Goal: Find specific page/section: Find specific page/section

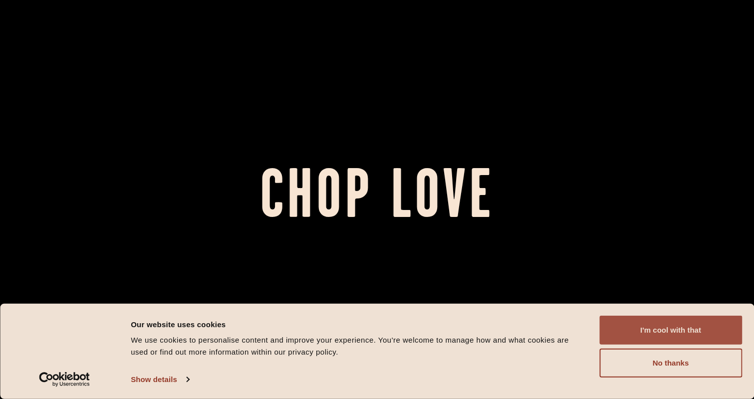
click at [664, 326] on button "I'm cool with that" at bounding box center [670, 330] width 143 height 29
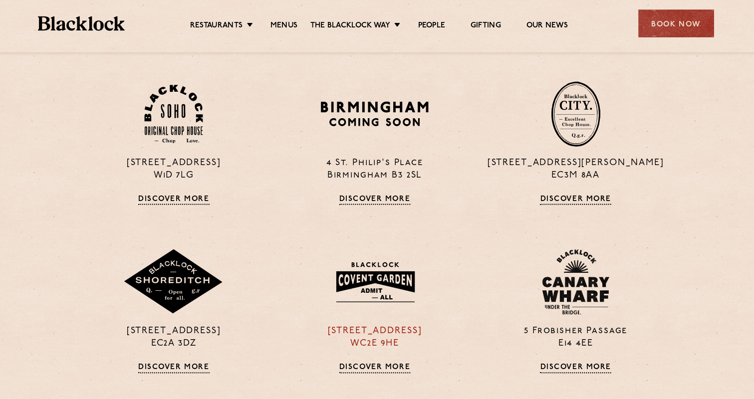
scroll to position [709, 1]
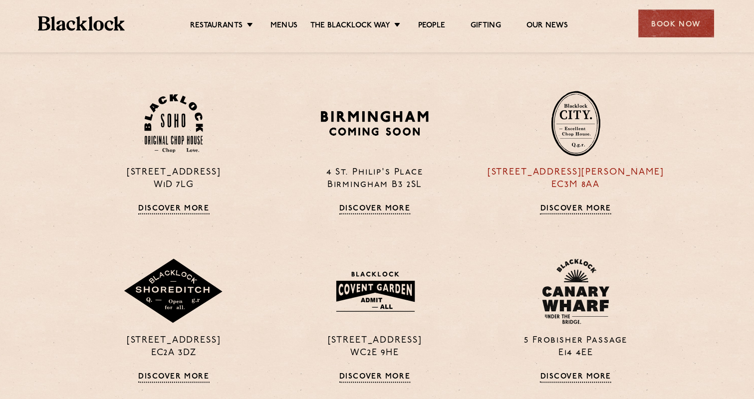
click at [567, 143] on img at bounding box center [575, 122] width 49 height 65
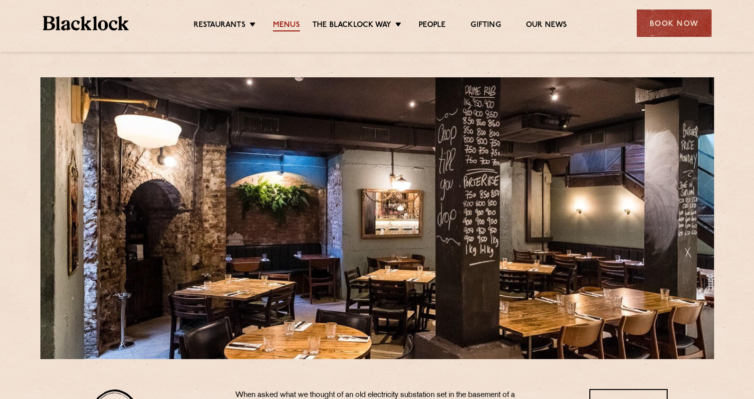
click at [280, 27] on link "Menus" at bounding box center [286, 25] width 27 height 11
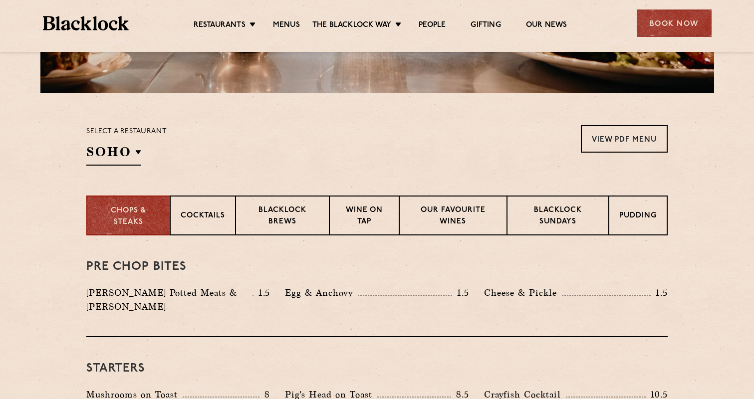
scroll to position [263, 0]
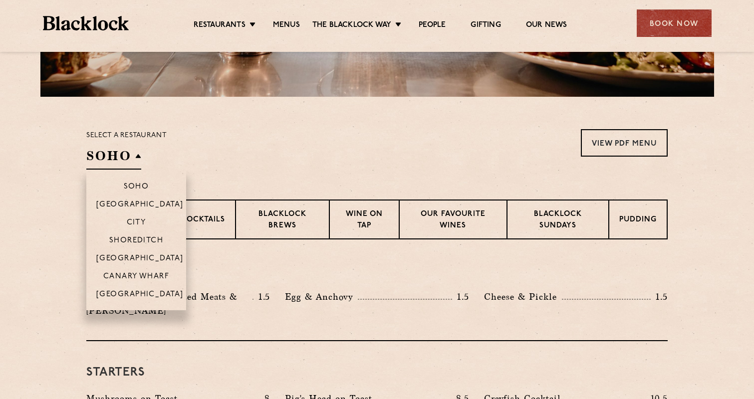
click at [137, 156] on h2 "SOHO" at bounding box center [113, 158] width 55 height 22
click at [136, 230] on li "City" at bounding box center [136, 222] width 100 height 18
click at [137, 223] on p "City" at bounding box center [136, 224] width 19 height 10
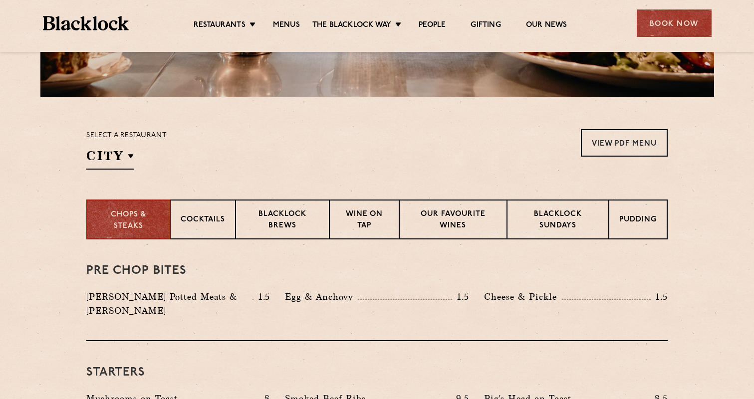
click at [250, 153] on div "Select a restaurant City Soho Birmingham City Shoreditch Covent Garden Canary W…" at bounding box center [376, 149] width 581 height 40
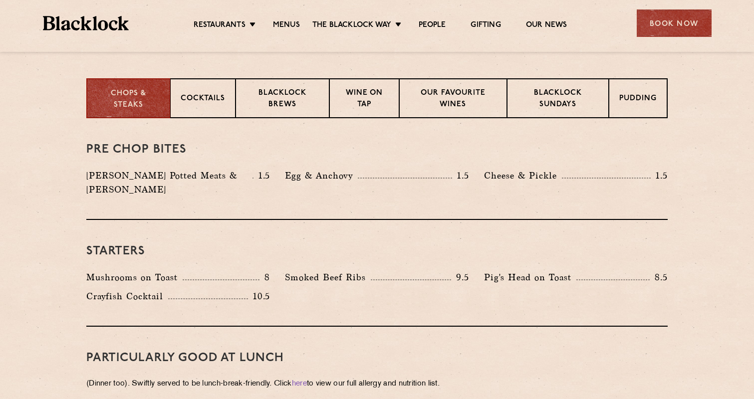
scroll to position [384, 0]
click at [560, 108] on p "Blacklock Sundays" at bounding box center [558, 99] width 81 height 23
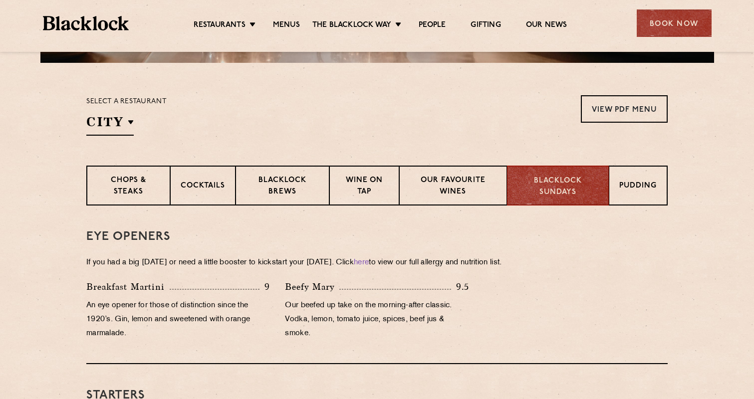
scroll to position [292, 0]
